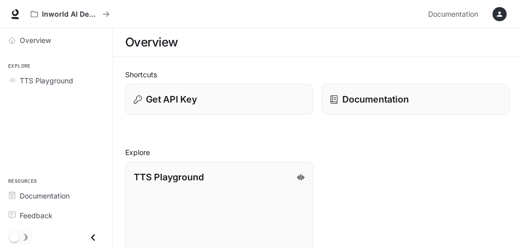
click at [509, 135] on div "Shortcuts Get API Key Documentation Explore TTS Playground Explore TTS models a…" at bounding box center [317, 186] width 385 height 234
click at [498, 14] on icon "button" at bounding box center [500, 14] width 8 height 8
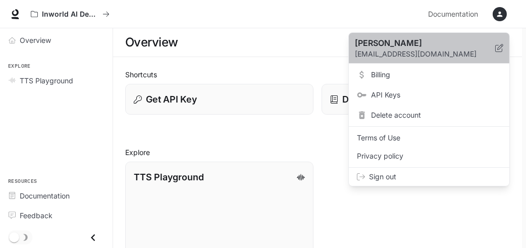
click at [499, 45] on icon at bounding box center [500, 48] width 8 height 8
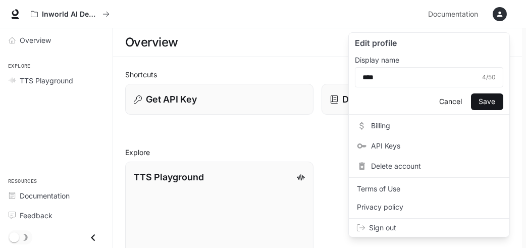
click at [53, 12] on div at bounding box center [263, 124] width 526 height 248
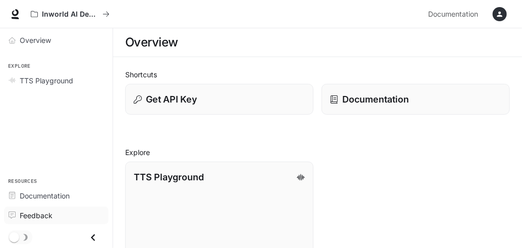
click at [26, 216] on span "Feedback" at bounding box center [36, 215] width 33 height 11
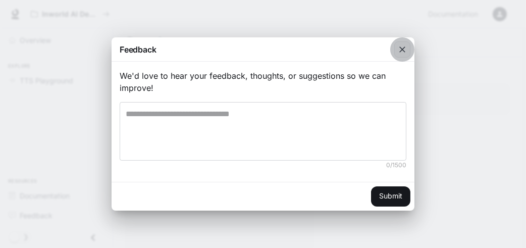
click at [401, 47] on icon "button" at bounding box center [403, 49] width 10 height 10
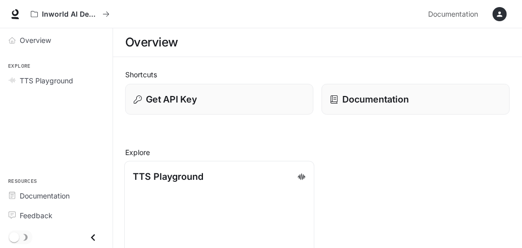
click at [303, 174] on icon at bounding box center [302, 176] width 8 height 7
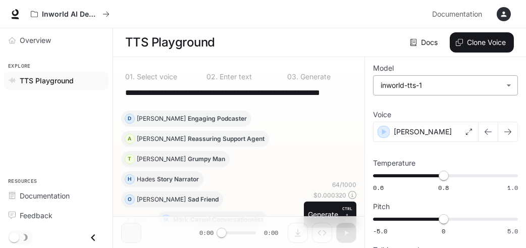
click at [507, 84] on body "**********" at bounding box center [263, 124] width 526 height 249
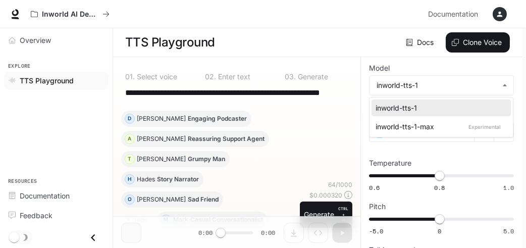
click at [509, 83] on div at bounding box center [263, 124] width 526 height 248
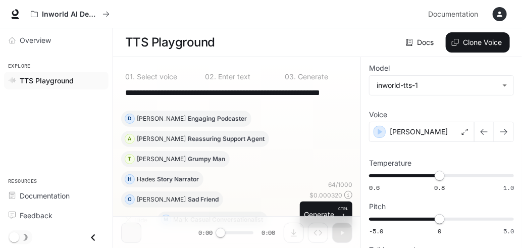
scroll to position [32, 0]
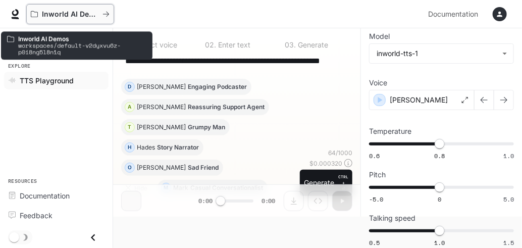
click at [107, 12] on icon "All workspaces" at bounding box center [106, 14] width 6 height 5
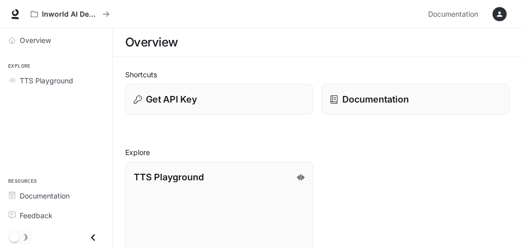
click at [91, 236] on icon "Close drawer" at bounding box center [93, 238] width 14 height 14
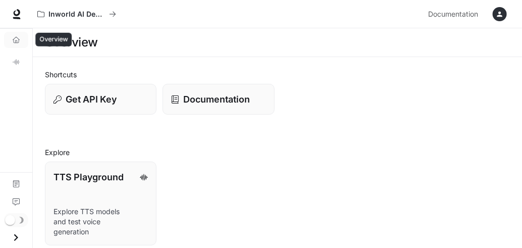
click at [15, 39] on icon "Overview" at bounding box center [16, 39] width 7 height 7
click at [456, 13] on span "Documentation" at bounding box center [453, 14] width 50 height 13
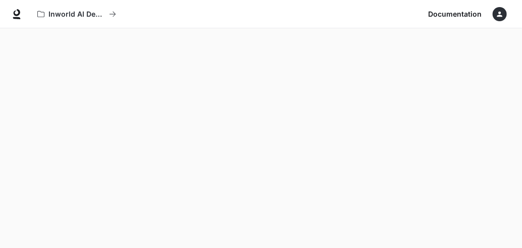
scroll to position [28, 0]
